Goal: Task Accomplishment & Management: Manage account settings

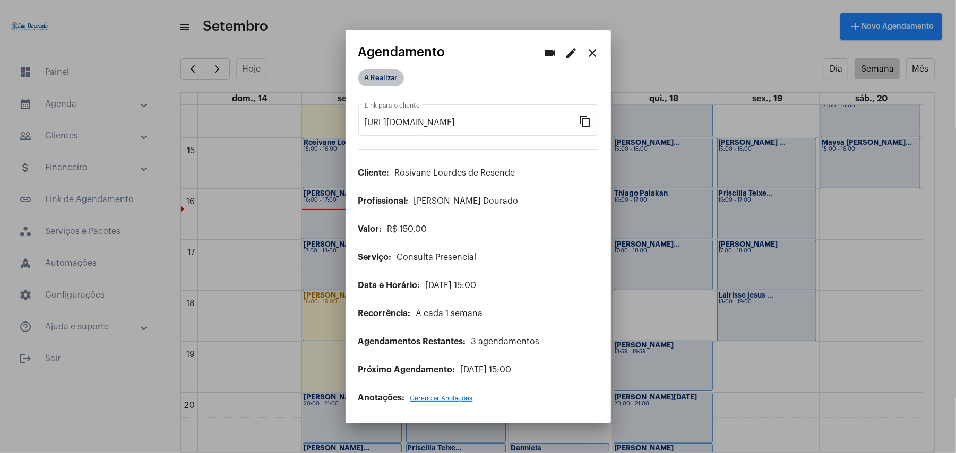
click at [380, 78] on mat-chip "A Realizar" at bounding box center [381, 78] width 46 height 17
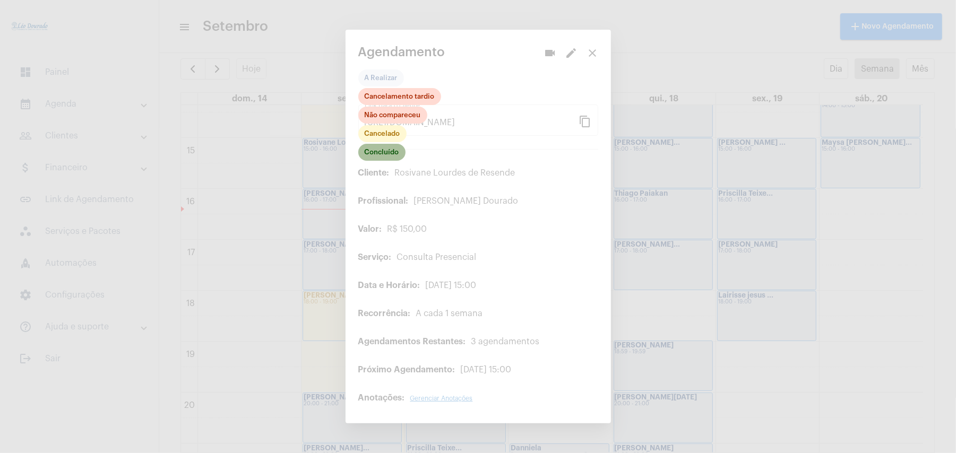
click at [381, 151] on mat-chip "Concluído" at bounding box center [381, 152] width 47 height 17
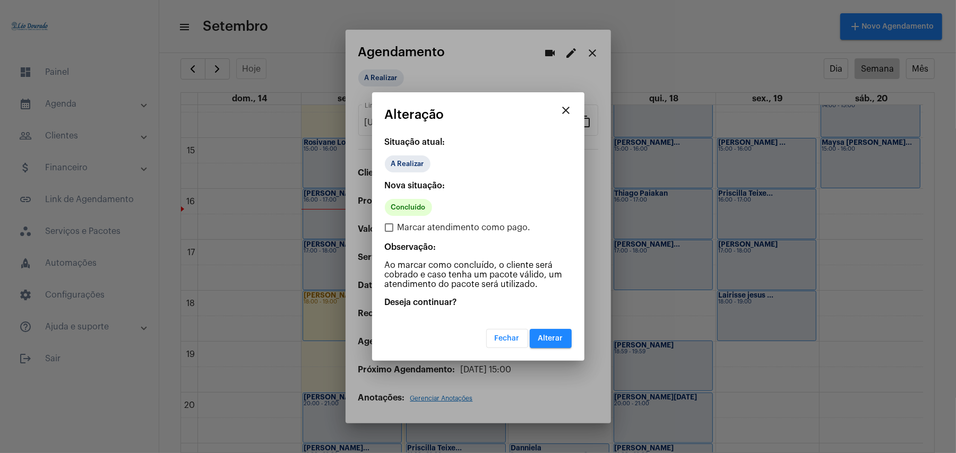
click at [411, 225] on span "Marcar atendimento como pago." at bounding box center [464, 227] width 133 height 13
click at [389, 232] on input "Marcar atendimento como pago." at bounding box center [389, 232] width 1 height 1
checkbox input "true"
click at [550, 340] on span "Alterar" at bounding box center [550, 338] width 25 height 7
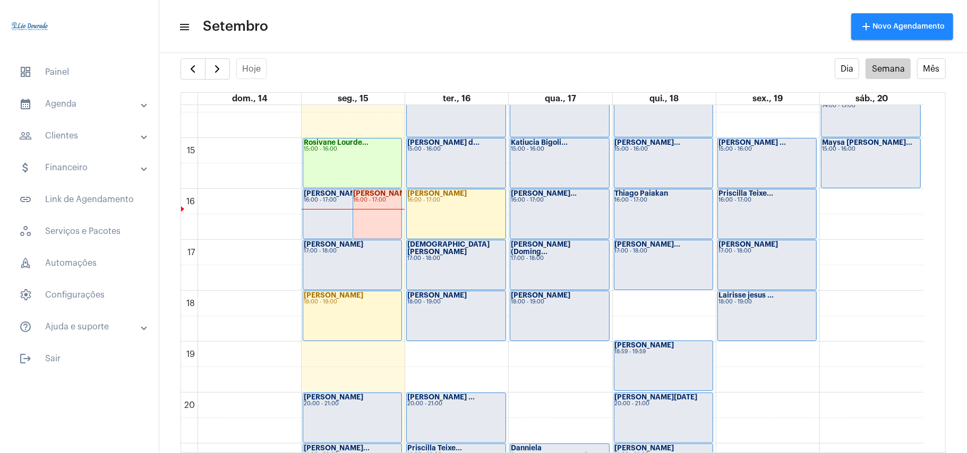
click at [321, 219] on div "[PERSON_NAME] 16:00 - 17:00" at bounding box center [352, 214] width 98 height 49
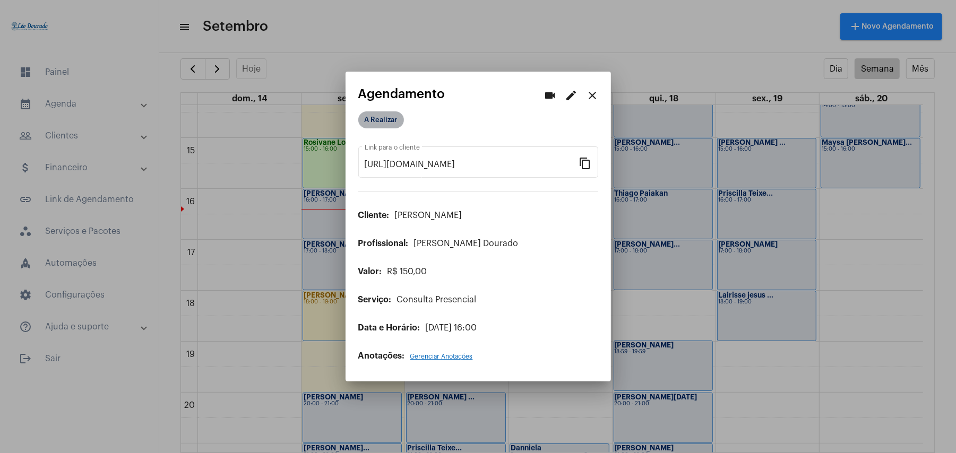
click at [380, 119] on mat-chip "A Realizar" at bounding box center [381, 119] width 46 height 17
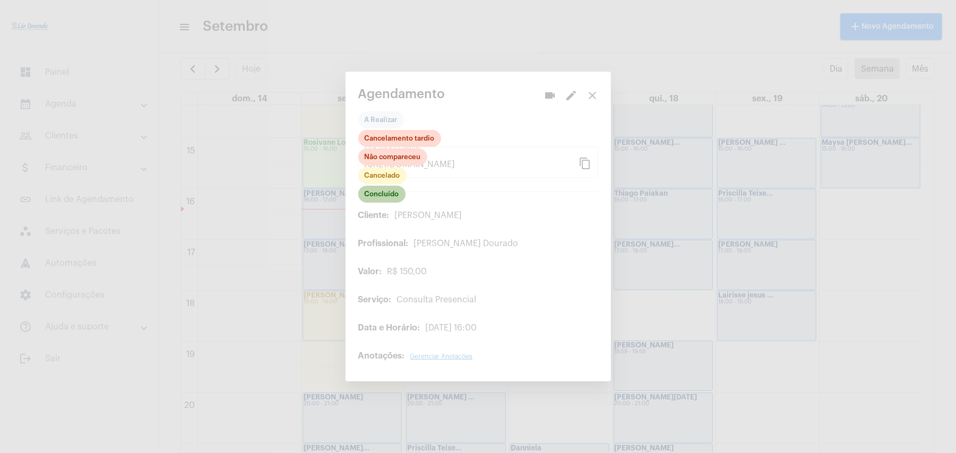
click at [386, 194] on mat-chip "Concluído" at bounding box center [381, 194] width 47 height 17
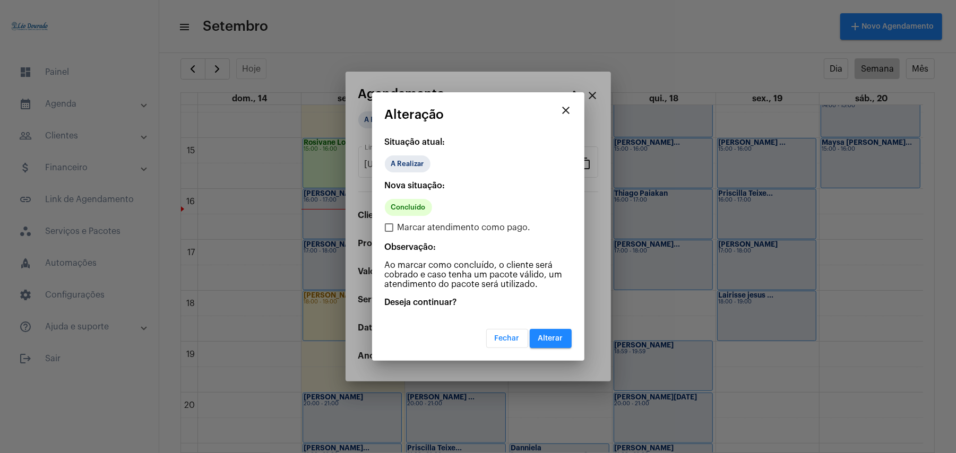
click at [425, 224] on span "Marcar atendimento como pago." at bounding box center [464, 227] width 133 height 13
click at [389, 232] on input "Marcar atendimento como pago." at bounding box center [389, 232] width 1 height 1
checkbox input "true"
click at [554, 332] on button "Alterar" at bounding box center [551, 338] width 42 height 19
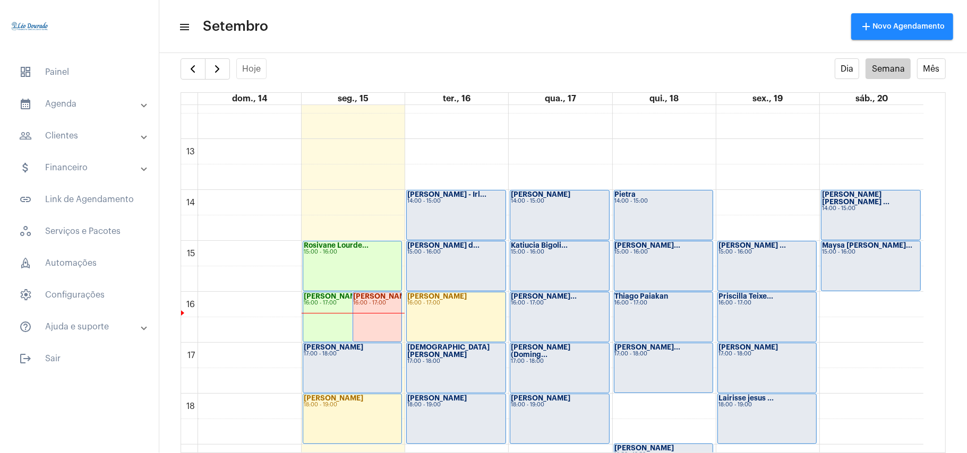
scroll to position [590, 0]
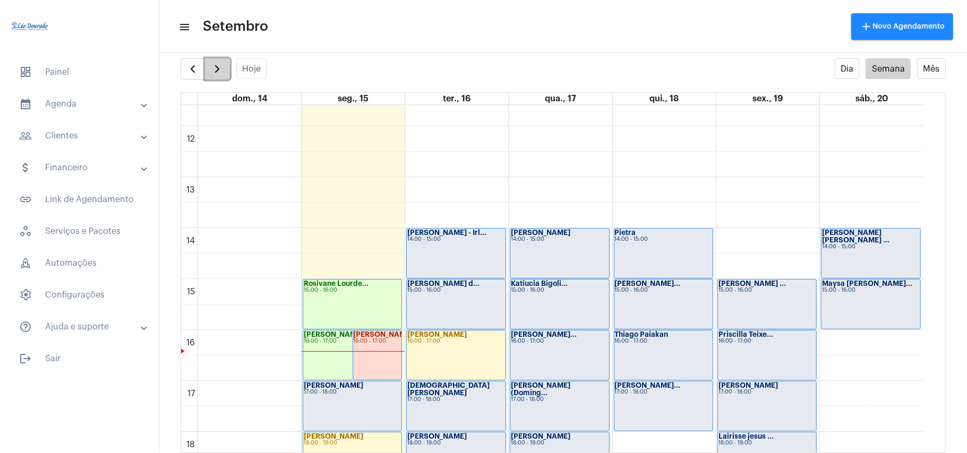
click at [218, 76] on button "button" at bounding box center [217, 68] width 25 height 21
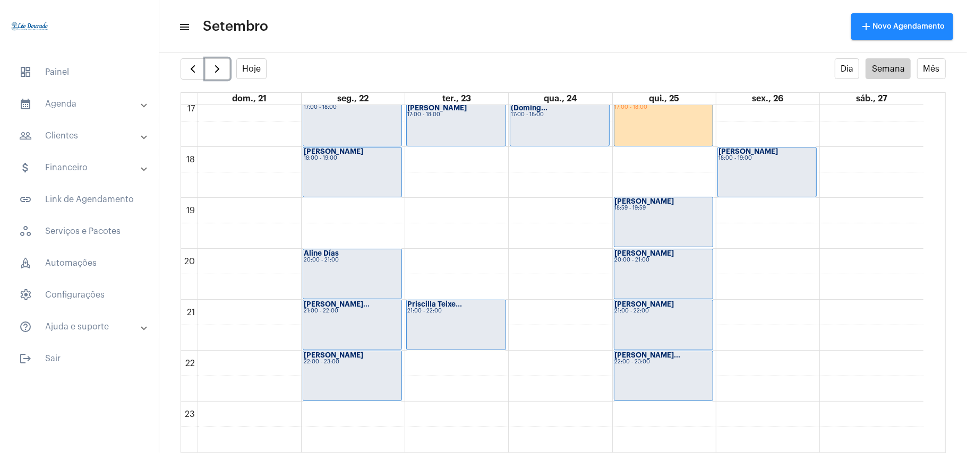
scroll to position [734, 0]
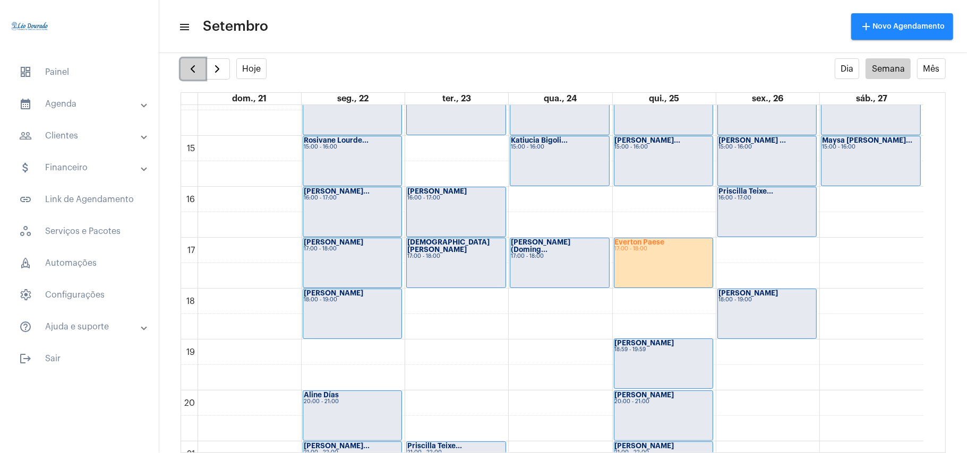
click at [187, 65] on span "button" at bounding box center [192, 69] width 13 height 13
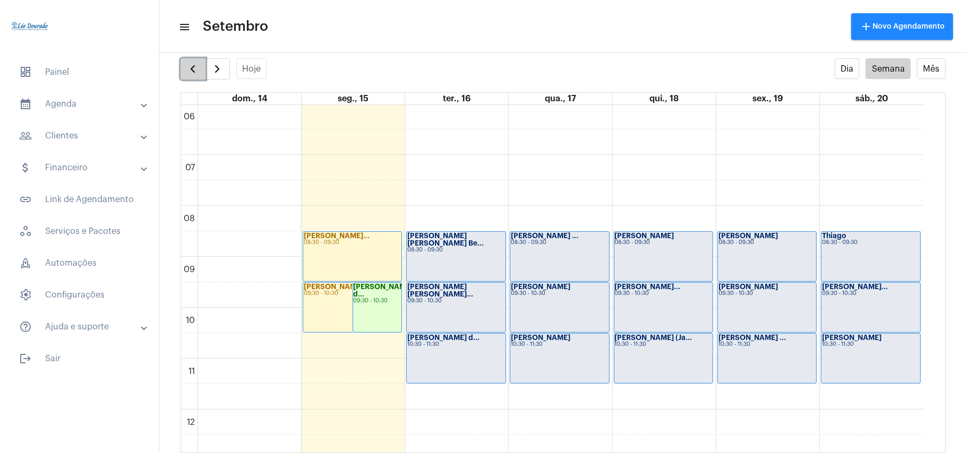
click at [198, 70] on span "button" at bounding box center [192, 69] width 13 height 13
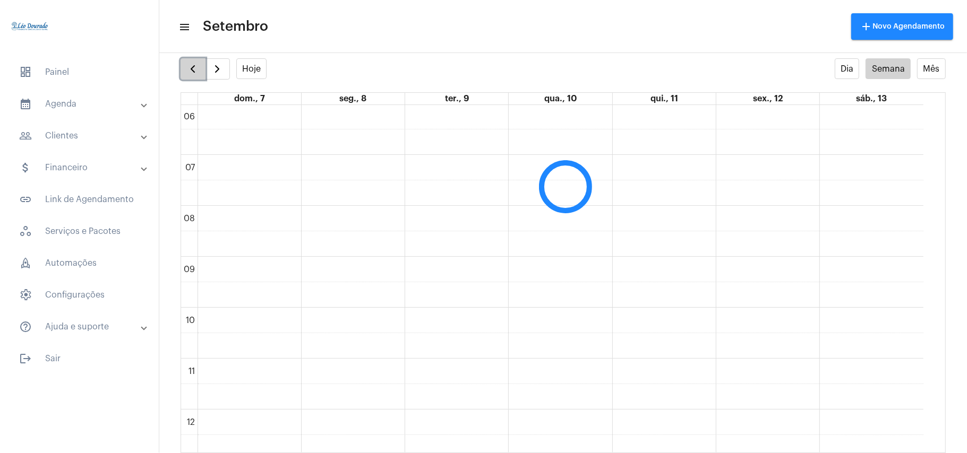
scroll to position [306, 0]
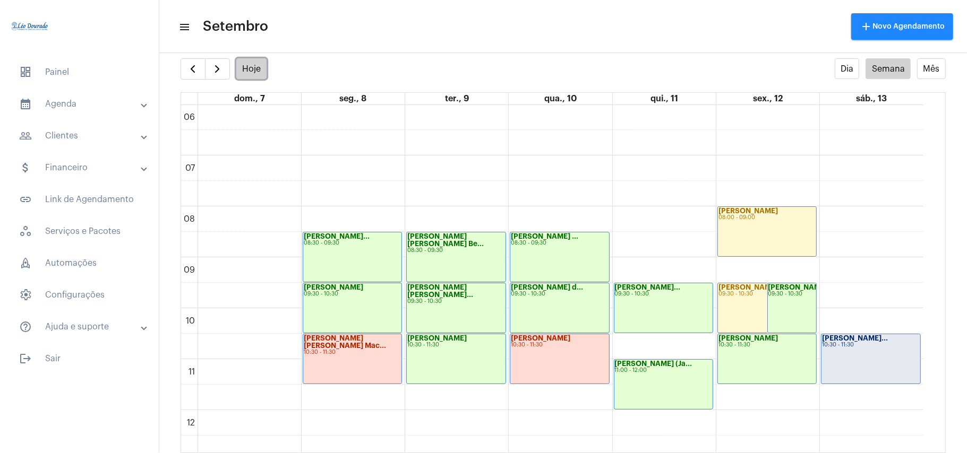
click at [260, 71] on button "Hoje" at bounding box center [251, 68] width 31 height 21
